Goal: Book appointment/travel/reservation

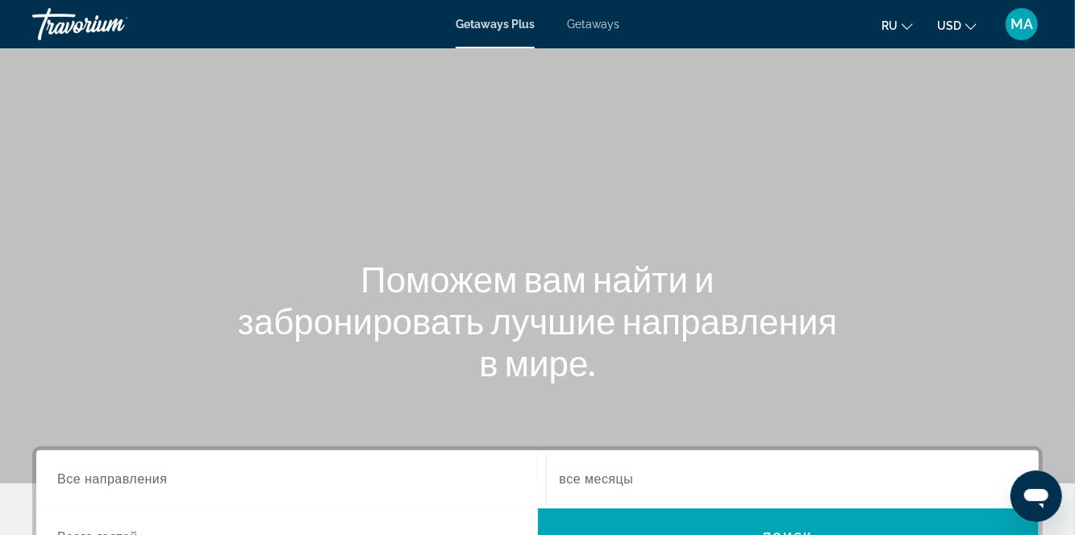
click at [892, 31] on button "ru English Español Français Italiano Português русский" at bounding box center [896, 25] width 31 height 23
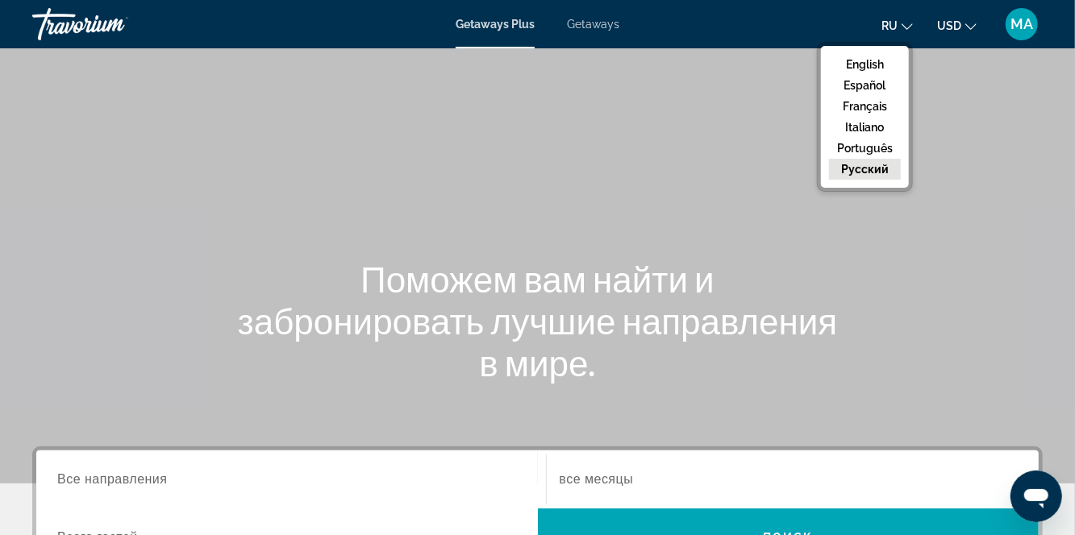
click at [895, 276] on div "Поможем вам найти и забронировать лучшие направления в мире." at bounding box center [537, 321] width 1075 height 126
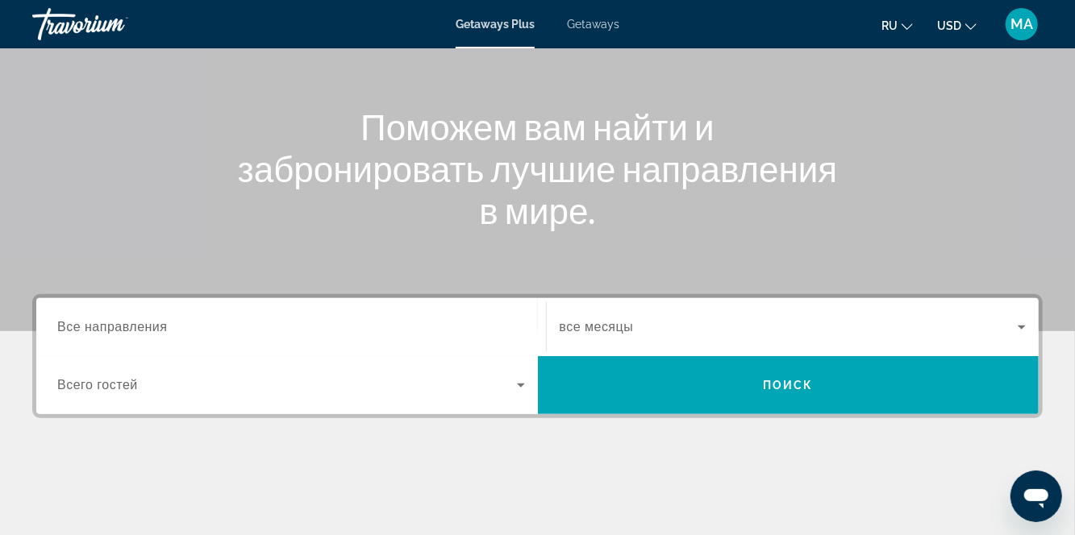
scroll to position [156, 0]
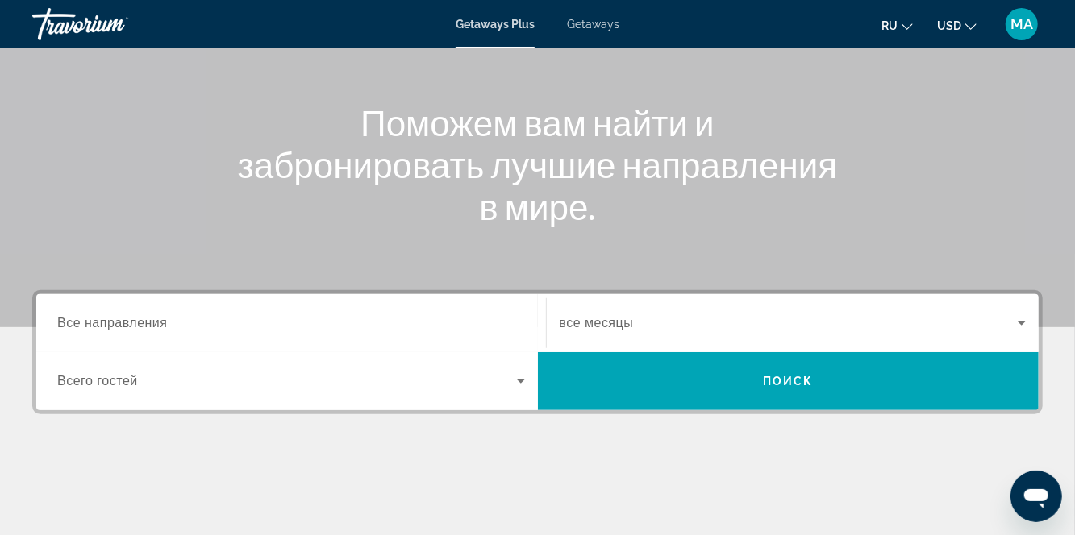
click at [200, 326] on input "Destination Все направления" at bounding box center [291, 323] width 468 height 19
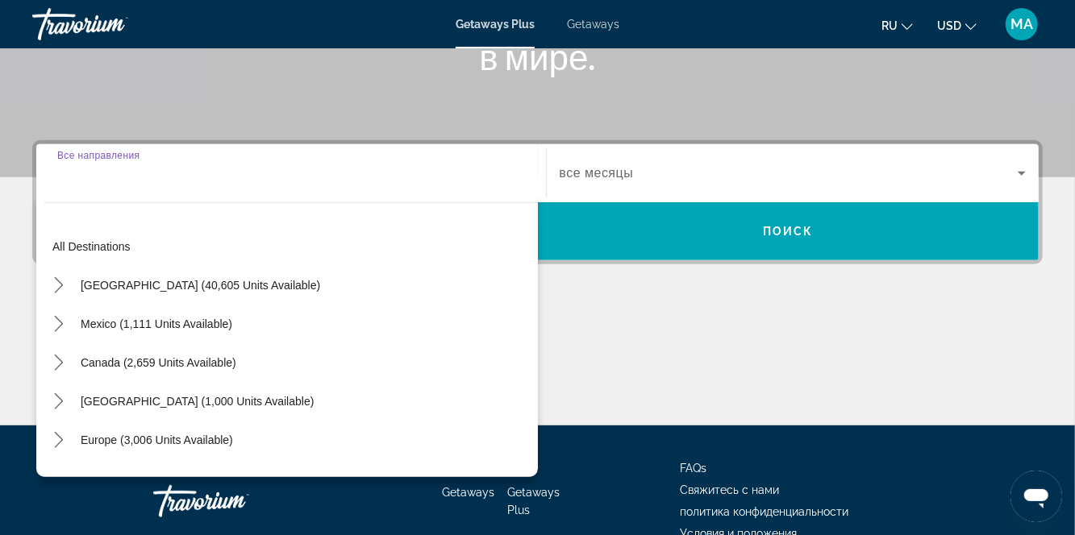
scroll to position [342, 0]
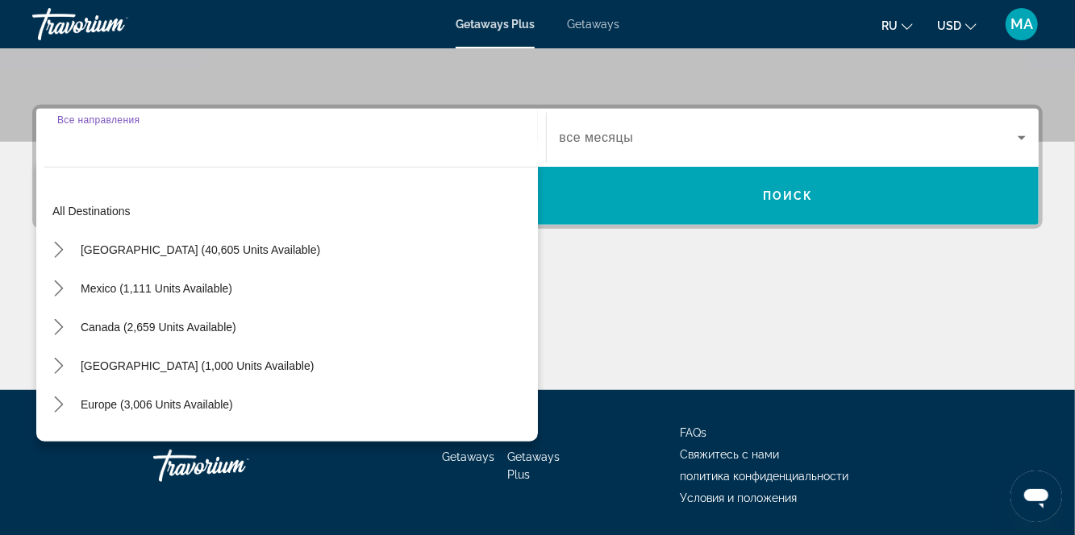
click at [239, 293] on span "Select destination: Mexico (1,111 units available)" at bounding box center [157, 288] width 168 height 39
type input "**********"
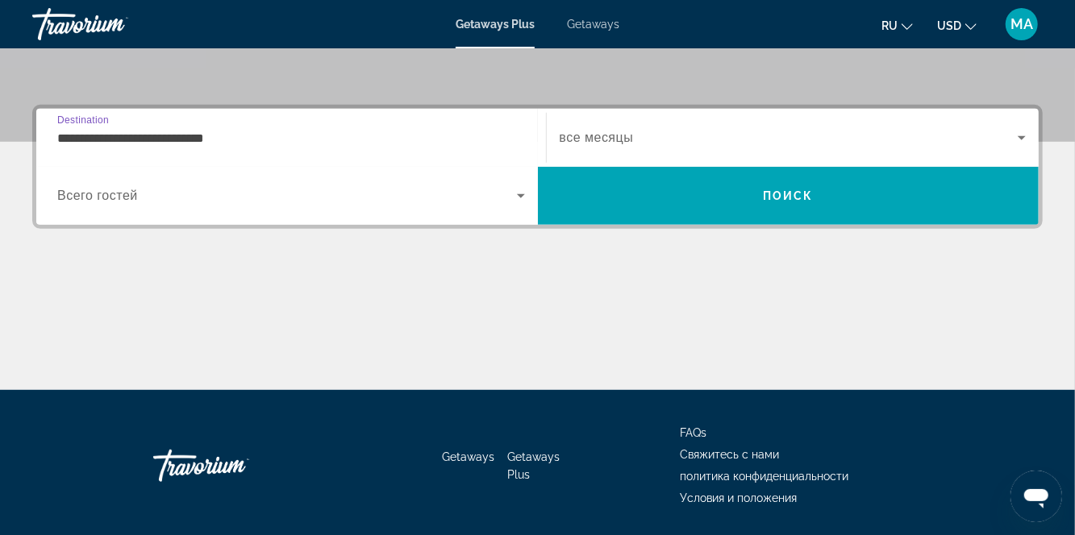
click at [524, 202] on icon "Search widget" at bounding box center [520, 195] width 19 height 19
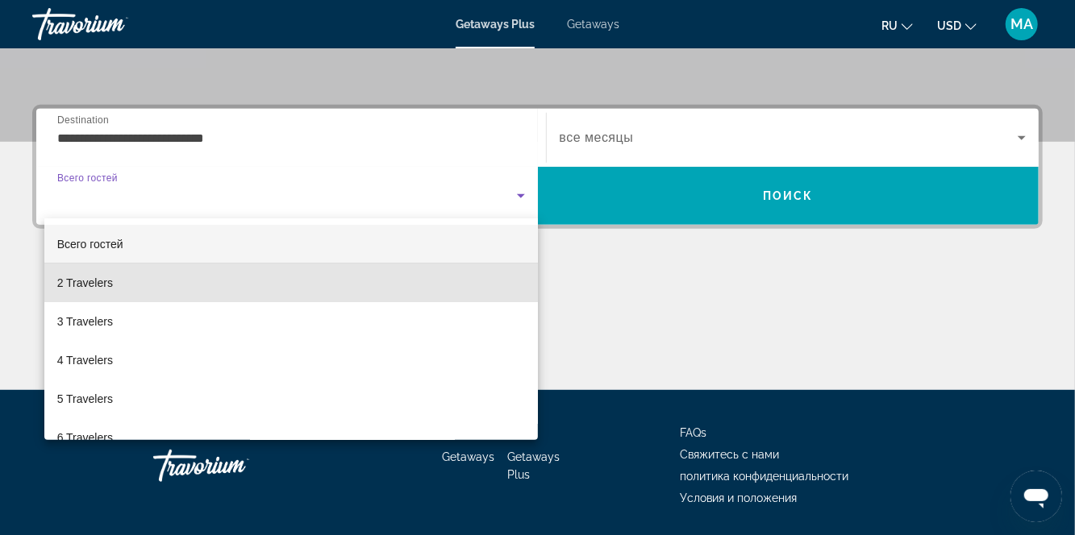
click at [210, 292] on mat-option "2 Travelers" at bounding box center [290, 283] width 493 height 39
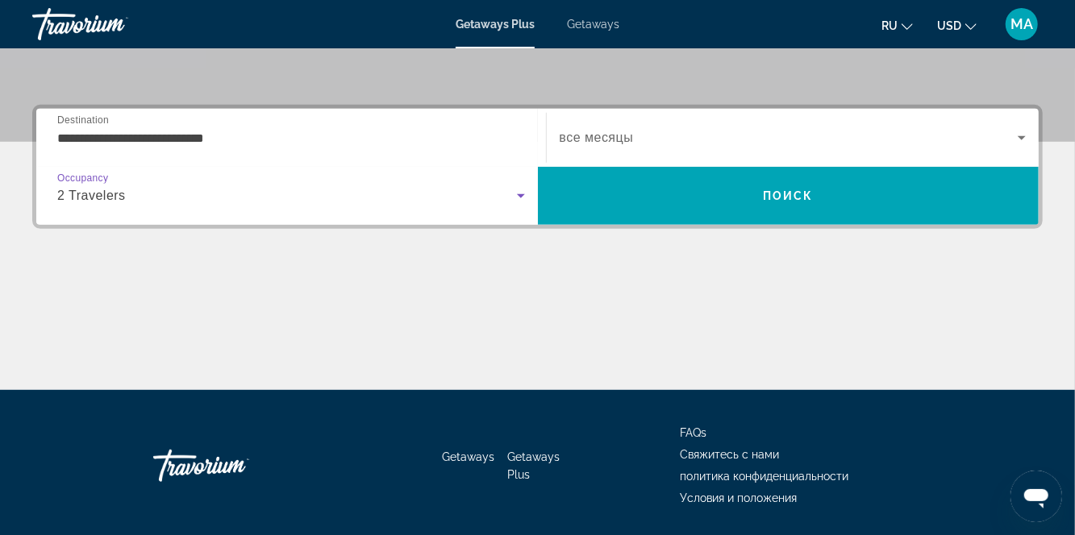
click at [679, 145] on span "Search widget" at bounding box center [788, 137] width 459 height 19
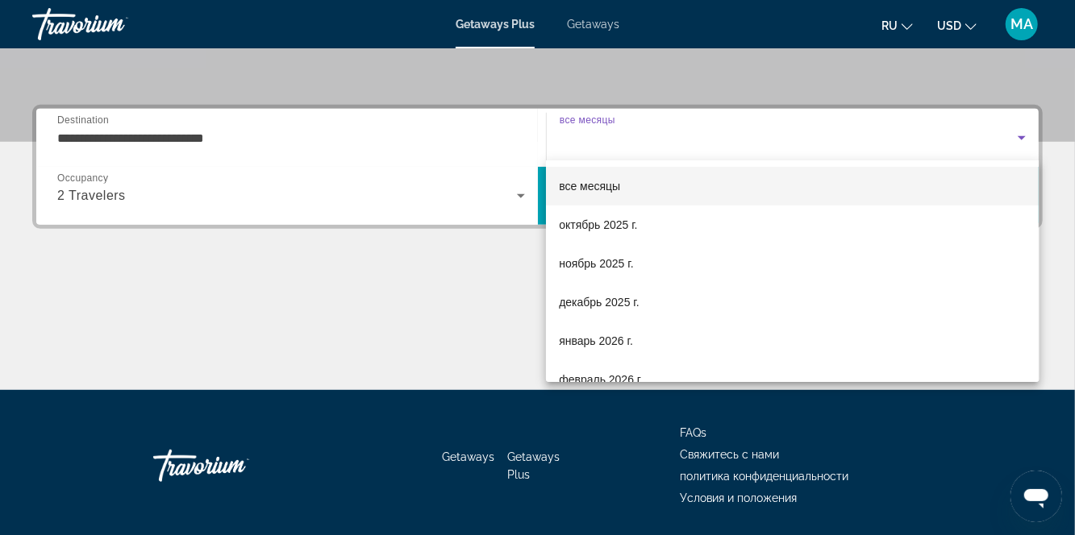
click at [643, 272] on mat-option "ноябрь 2025 г." at bounding box center [792, 263] width 493 height 39
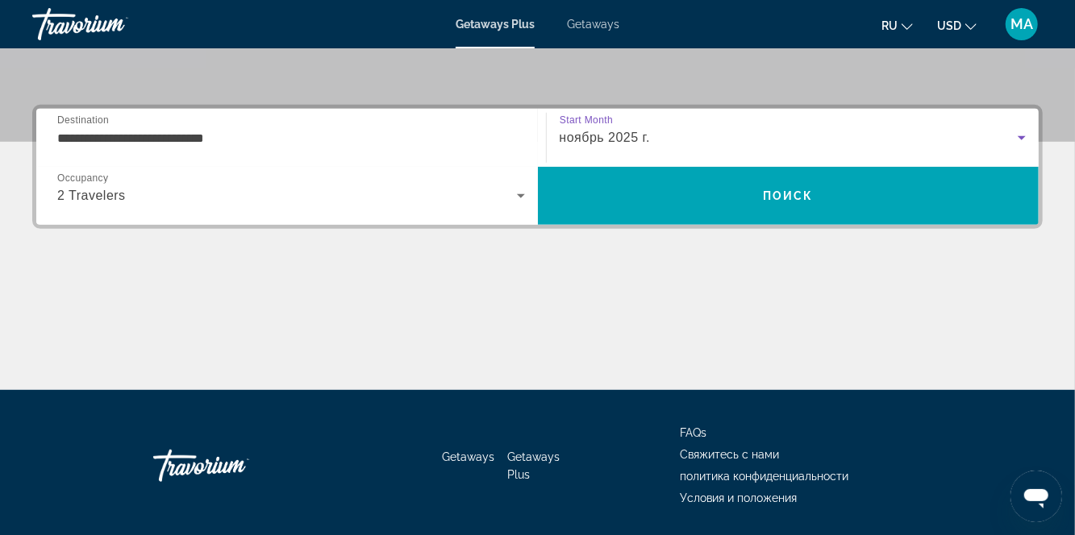
click at [787, 206] on span "Search" at bounding box center [788, 196] width 501 height 39
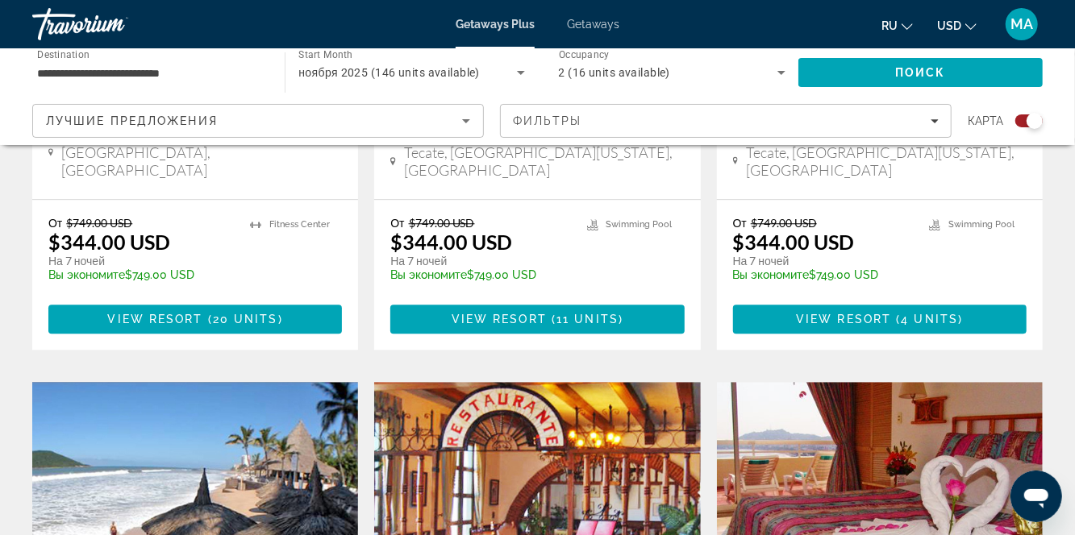
scroll to position [2168, 0]
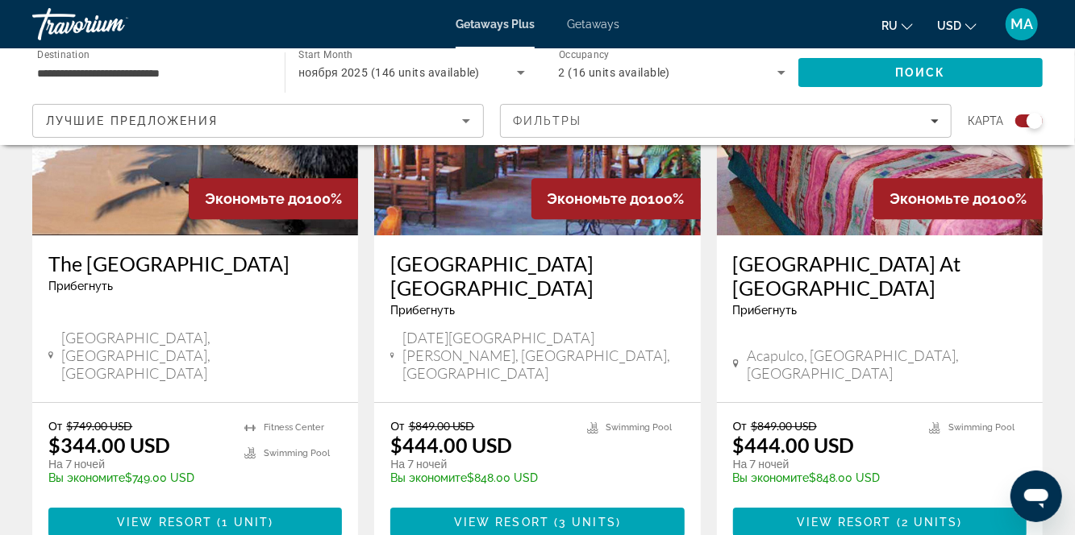
scroll to position [2568, 0]
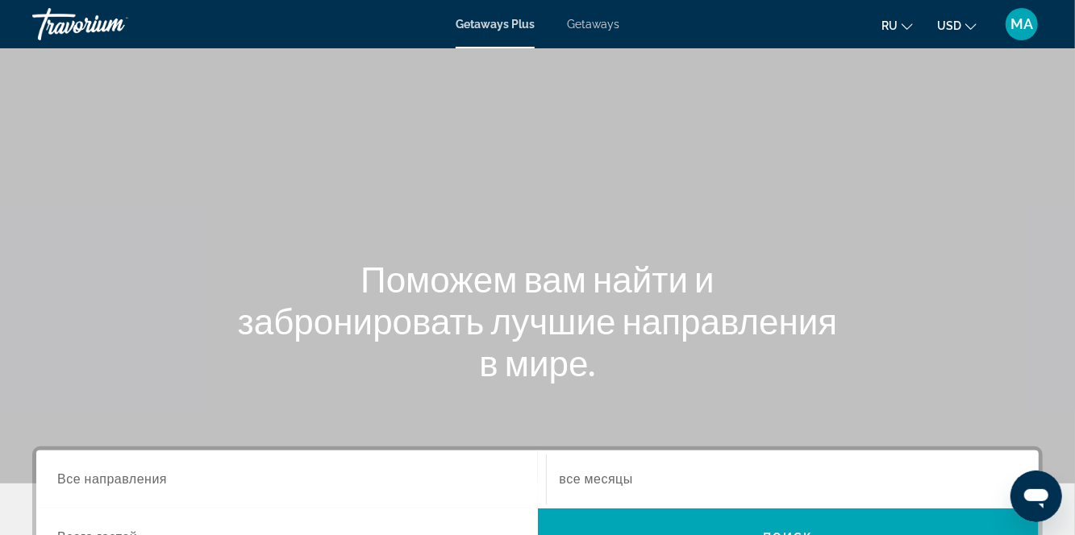
click at [181, 482] on input "Destination Все направления" at bounding box center [291, 480] width 468 height 19
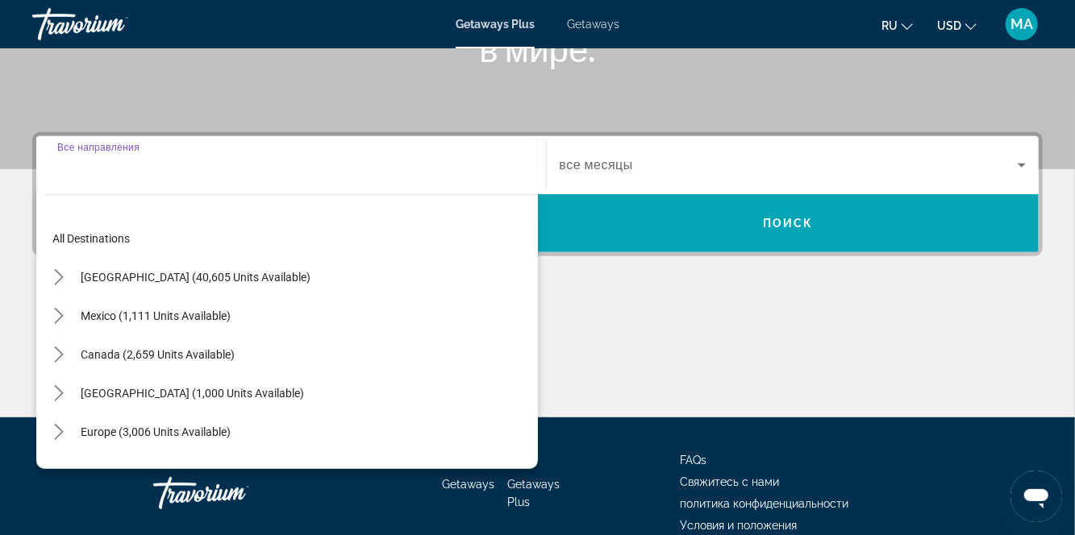
scroll to position [342, 0]
